Goal: Information Seeking & Learning: Learn about a topic

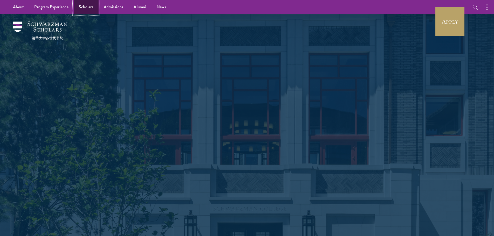
click at [84, 8] on link "Scholars" at bounding box center [86, 7] width 25 height 14
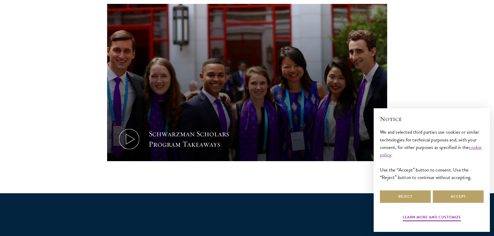
scroll to position [277, 0]
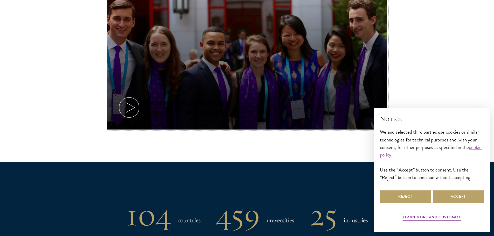
click at [155, 111] on div "Schwarzman Scholars Program Takeaways" at bounding box center [197, 107] width 96 height 21
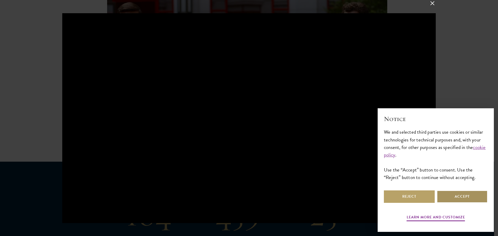
click at [462, 200] on button "Accept" at bounding box center [462, 197] width 51 height 12
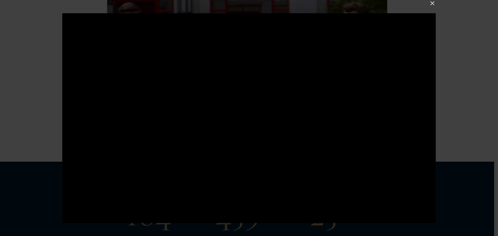
click at [32, 171] on div at bounding box center [249, 118] width 498 height 236
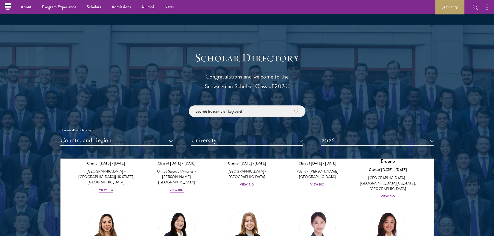
scroll to position [524, 0]
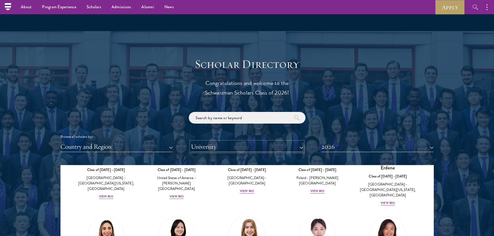
click at [225, 150] on button "University" at bounding box center [247, 147] width 112 height 11
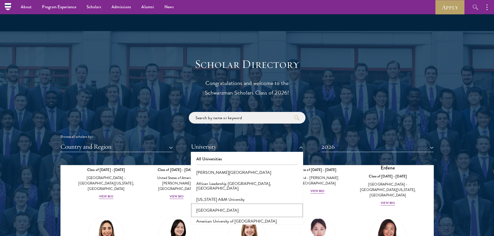
click at [227, 206] on button "[GEOGRAPHIC_DATA]" at bounding box center [247, 210] width 109 height 11
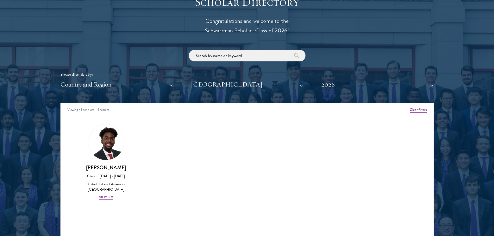
scroll to position [593, 0]
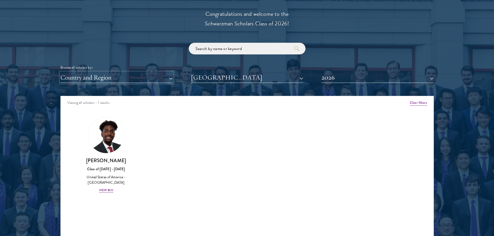
click at [114, 75] on button "Country and Region" at bounding box center [116, 77] width 112 height 11
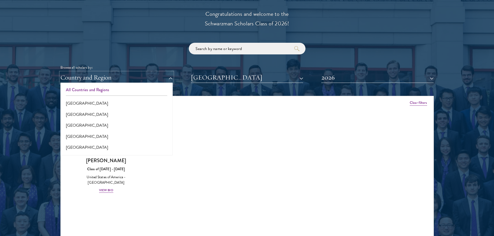
scroll to position [138, 0]
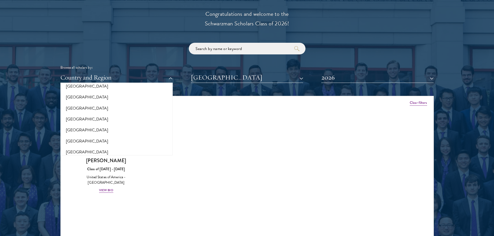
click at [26, 101] on div at bounding box center [247, 120] width 494 height 316
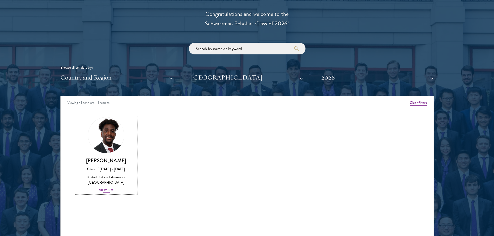
click at [109, 135] on img at bounding box center [105, 135] width 39 height 39
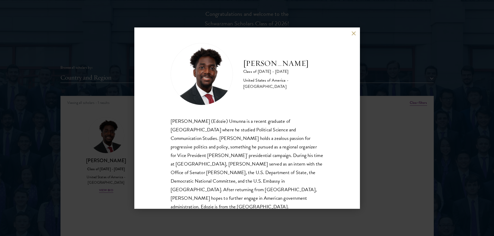
scroll to position [9, 0]
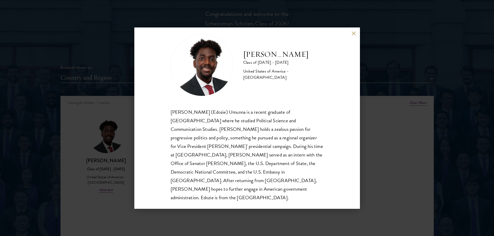
click at [65, 166] on div "[PERSON_NAME] Class of [DATE] - [DATE] [GEOGRAPHIC_DATA] - [GEOGRAPHIC_DATA] [P…" at bounding box center [247, 118] width 494 height 236
